Goal: Task Accomplishment & Management: Use online tool/utility

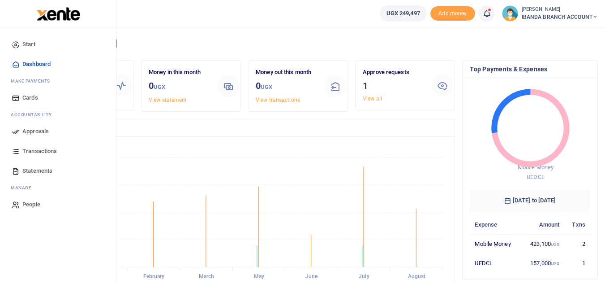
scroll to position [119, 114]
click at [14, 133] on icon at bounding box center [16, 131] width 8 height 8
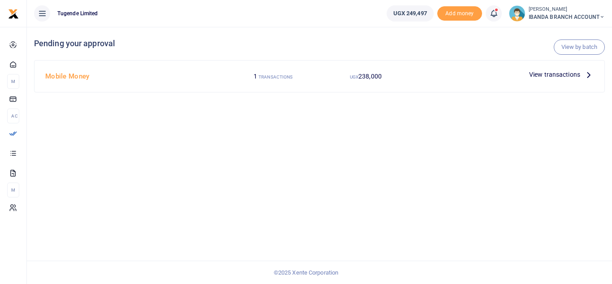
click at [552, 74] on span "View transactions" at bounding box center [554, 74] width 51 height 10
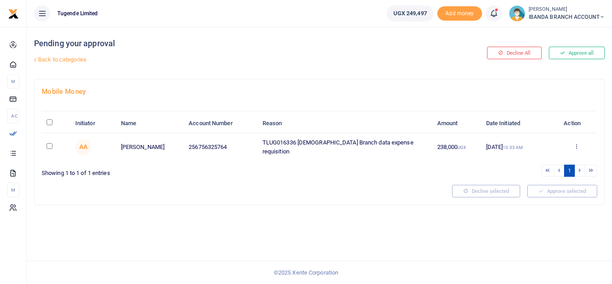
click at [49, 145] on input "checkbox" at bounding box center [50, 146] width 6 height 6
checkbox input "true"
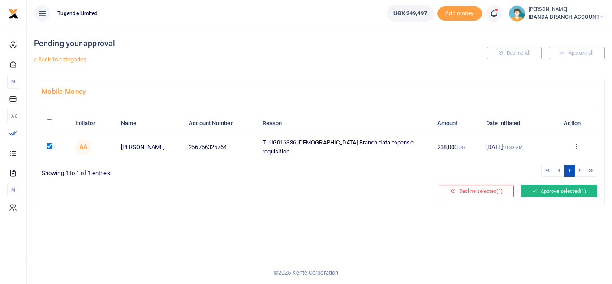
click at [554, 190] on button "Approve selected (1)" at bounding box center [559, 191] width 76 height 13
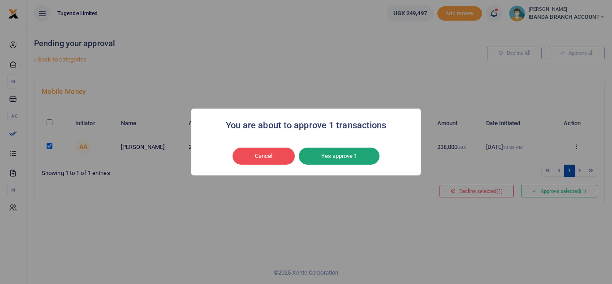
click at [349, 154] on button "Yes approve 1" at bounding box center [339, 155] width 81 height 17
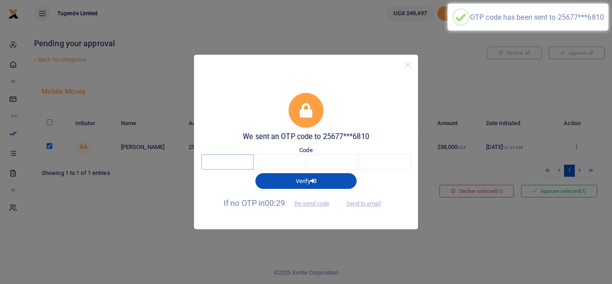
click at [239, 159] on input "text" at bounding box center [227, 161] width 52 height 15
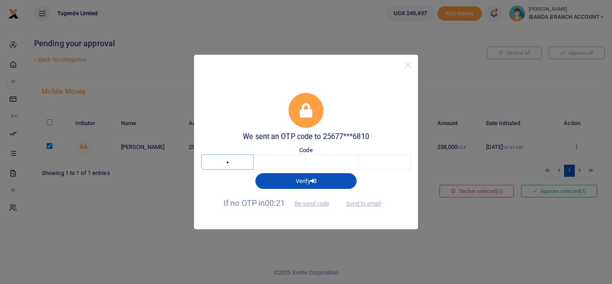
type input "2"
type input "7"
type input "8"
type input "1"
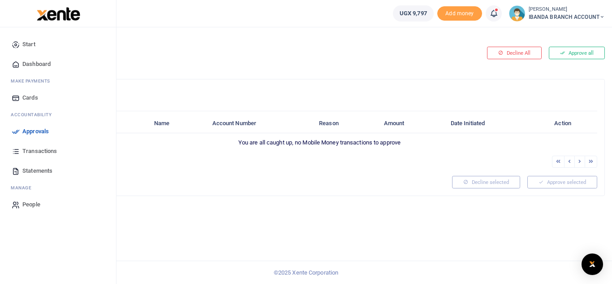
click at [32, 172] on span "Statements" at bounding box center [37, 170] width 30 height 9
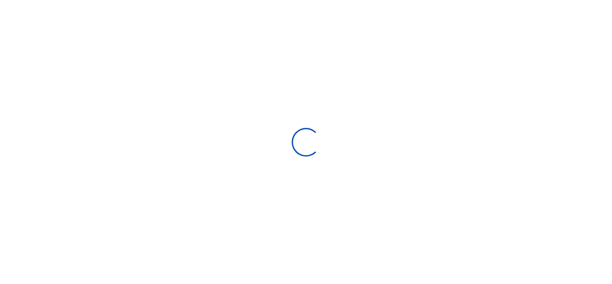
select select "ALL"
type input "08/03/2025 - 09/01/2025"
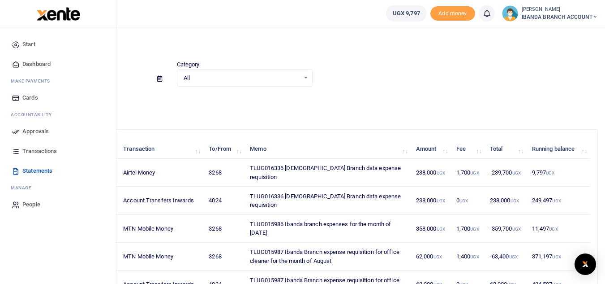
click at [40, 62] on span "Dashboard" at bounding box center [36, 64] width 28 height 9
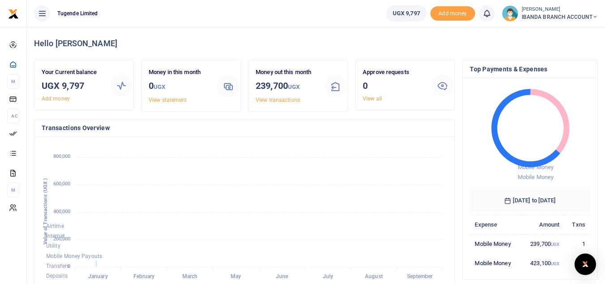
scroll to position [7, 7]
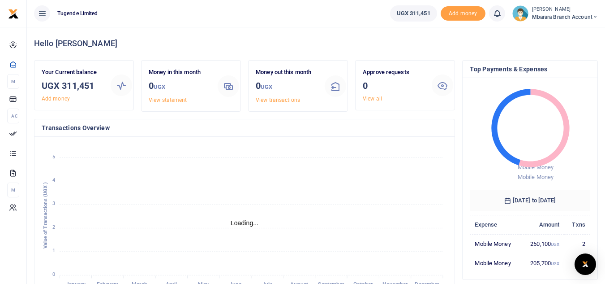
scroll to position [7, 7]
